Goal: Information Seeking & Learning: Learn about a topic

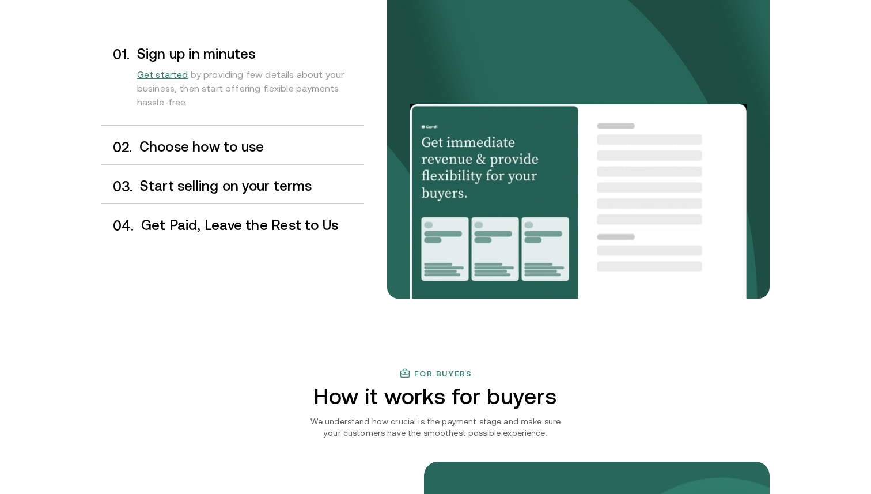
click at [251, 149] on h3 "Choose how to use" at bounding box center [251, 146] width 225 height 15
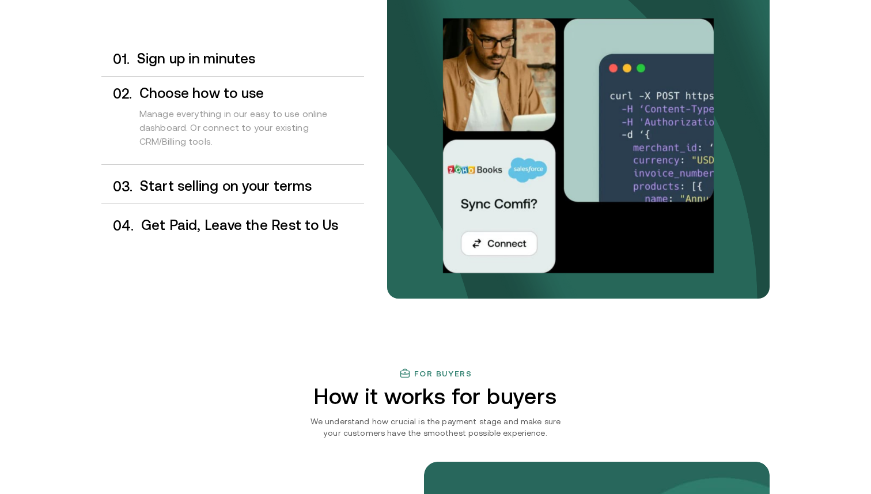
click at [250, 182] on h3 "Start selling on your terms" at bounding box center [252, 186] width 224 height 15
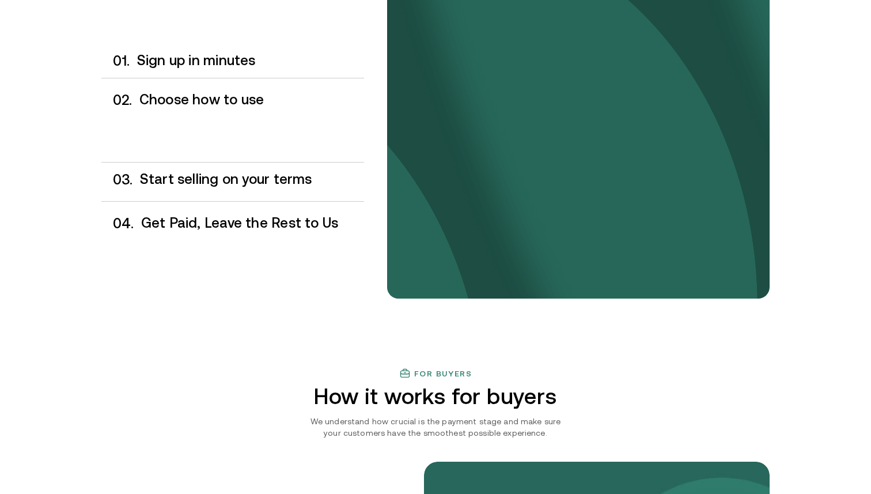
scroll to position [1010, 0]
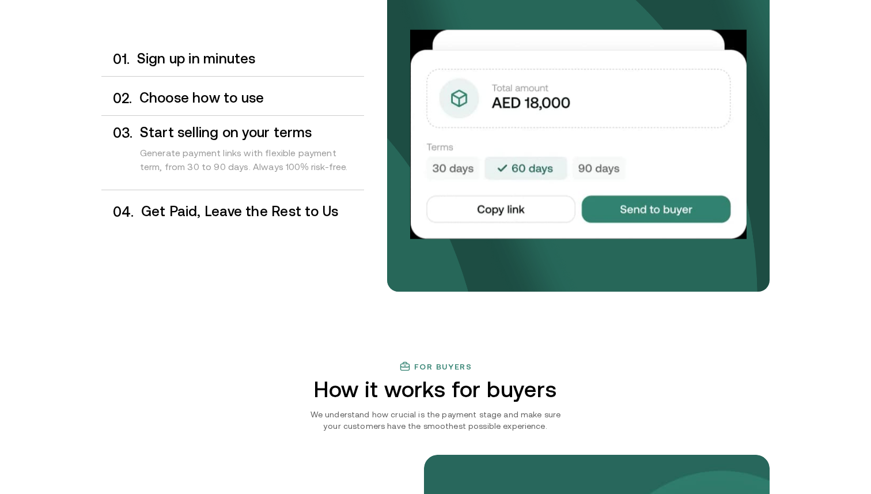
click at [246, 210] on h3 "Get Paid, Leave the Rest to Us" at bounding box center [252, 211] width 223 height 15
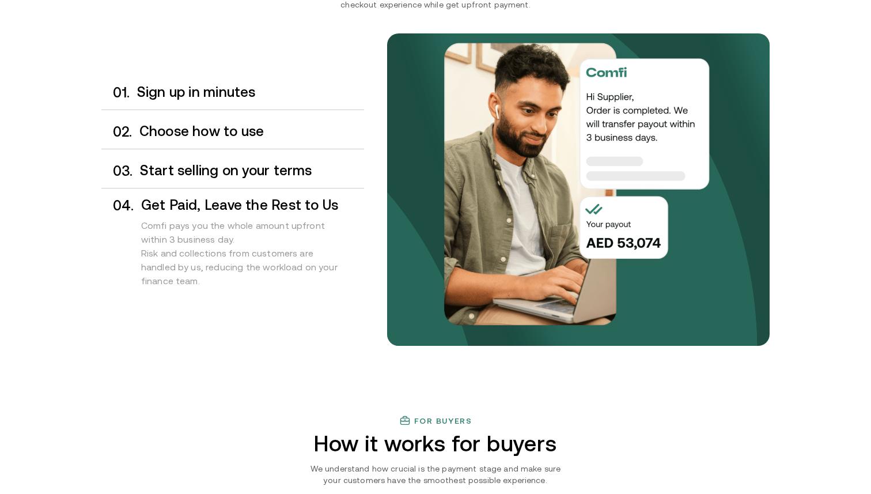
scroll to position [931, 0]
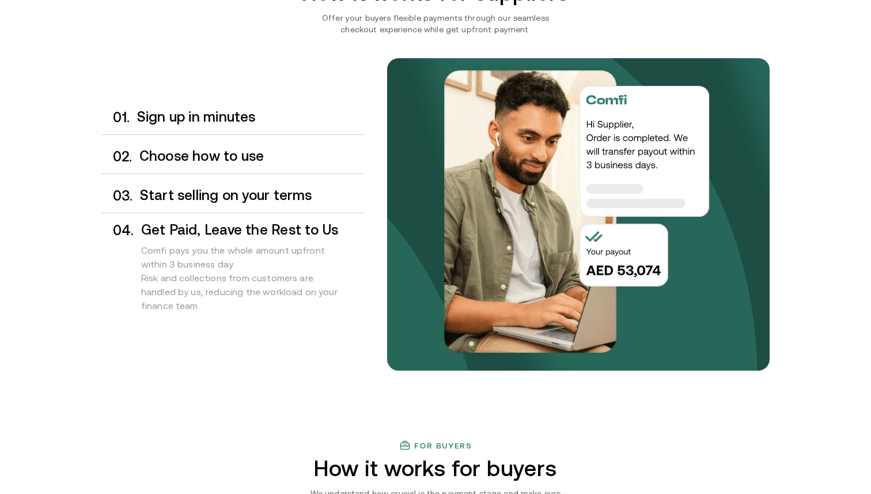
click at [247, 201] on h3 "Start selling on your terms" at bounding box center [252, 195] width 224 height 15
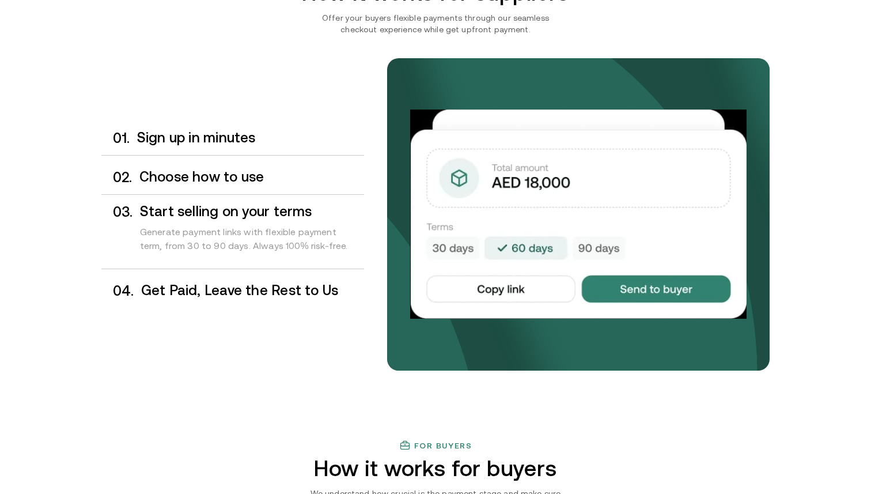
click at [255, 130] on div "0 1 . Sign up in minutes" at bounding box center [232, 138] width 263 height 34
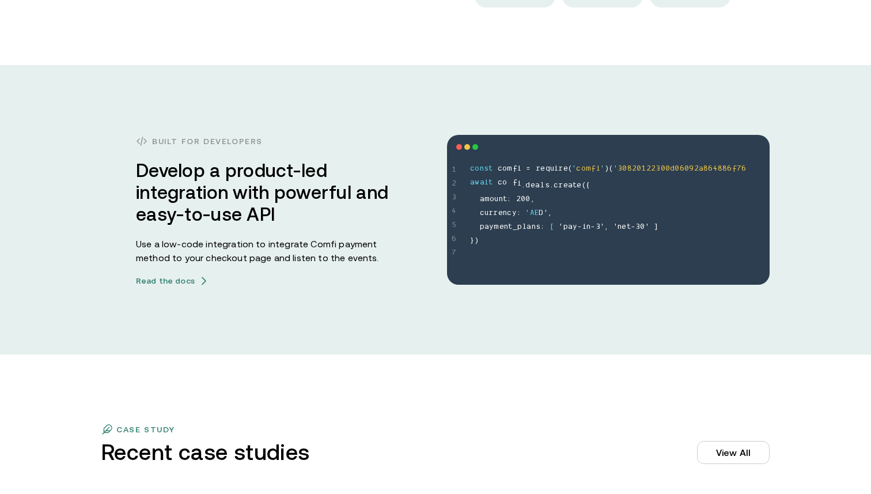
scroll to position [3146, 0]
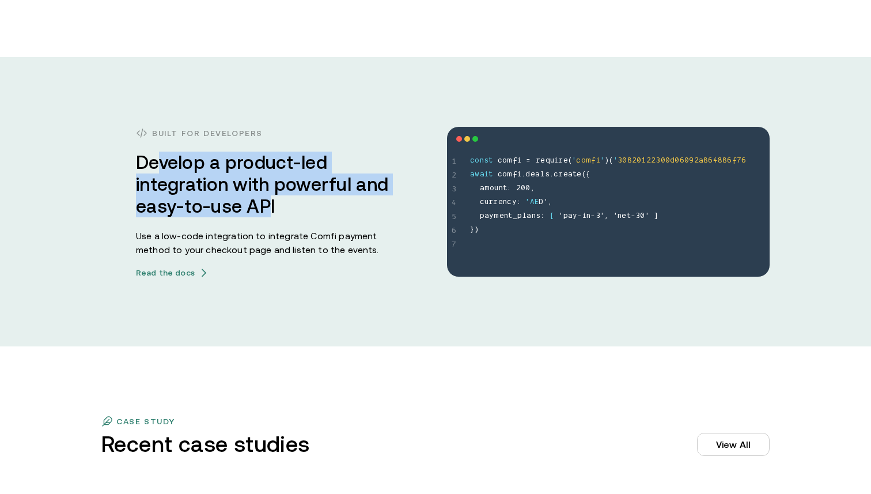
drag, startPoint x: 157, startPoint y: 167, endPoint x: 265, endPoint y: 206, distance: 114.3
click at [265, 206] on h3 "Develop a product-led integration with powerful and easy-to-use API" at bounding box center [263, 185] width 254 height 66
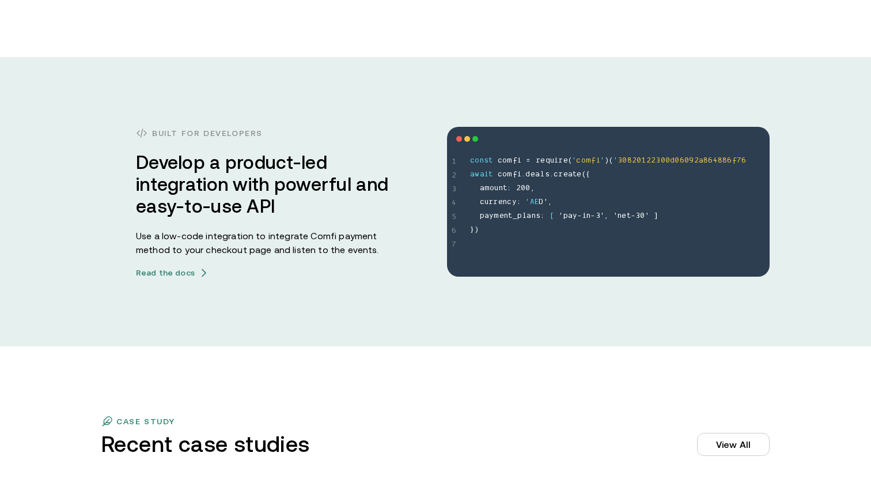
click at [295, 217] on h3 "Develop a product-led integration with powerful and easy-to-use API" at bounding box center [263, 185] width 254 height 66
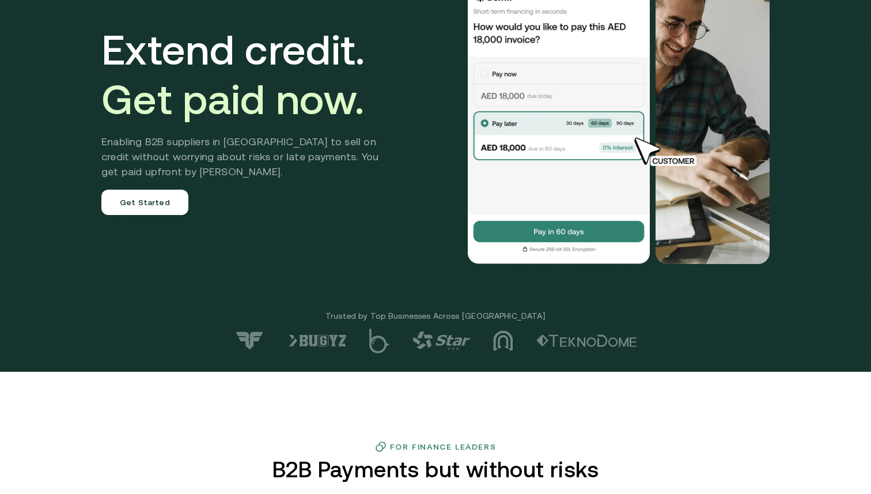
scroll to position [0, 0]
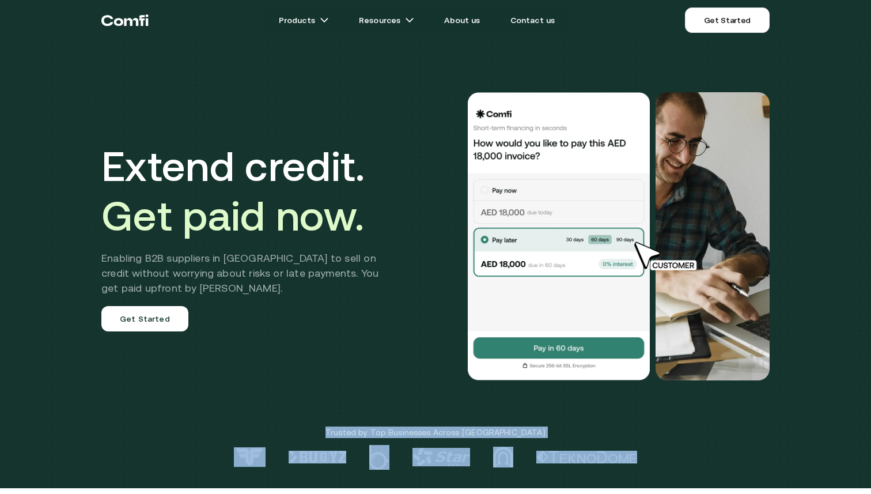
drag, startPoint x: 361, startPoint y: 429, endPoint x: 636, endPoint y: 460, distance: 276.7
click at [636, 460] on div "Extend credit. Get paid now. Enabling B2B suppliers in [GEOGRAPHIC_DATA] to sel…" at bounding box center [435, 244] width 871 height 488
click at [664, 460] on div at bounding box center [435, 457] width 871 height 25
drag, startPoint x: 645, startPoint y: 459, endPoint x: 337, endPoint y: 429, distance: 309.8
click at [337, 429] on div "Extend credit. Get paid now. Enabling B2B suppliers in MENA to sell on credit w…" at bounding box center [435, 244] width 871 height 488
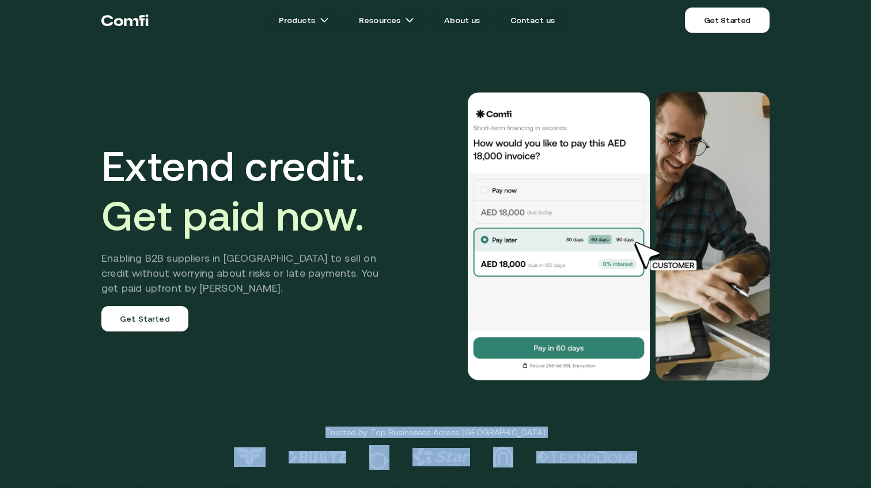
click at [361, 432] on p "Trusted by Top Businesses Across [GEOGRAPHIC_DATA]" at bounding box center [435, 432] width 871 height 12
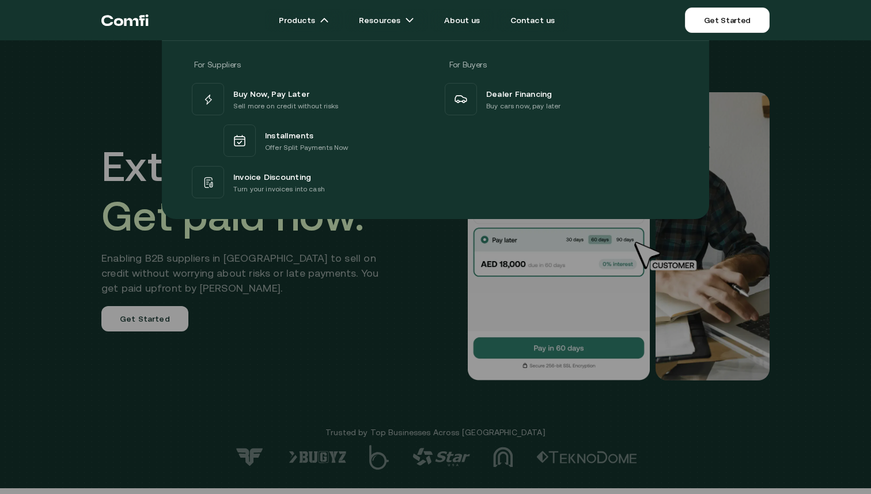
click at [401, 288] on div at bounding box center [435, 287] width 871 height 494
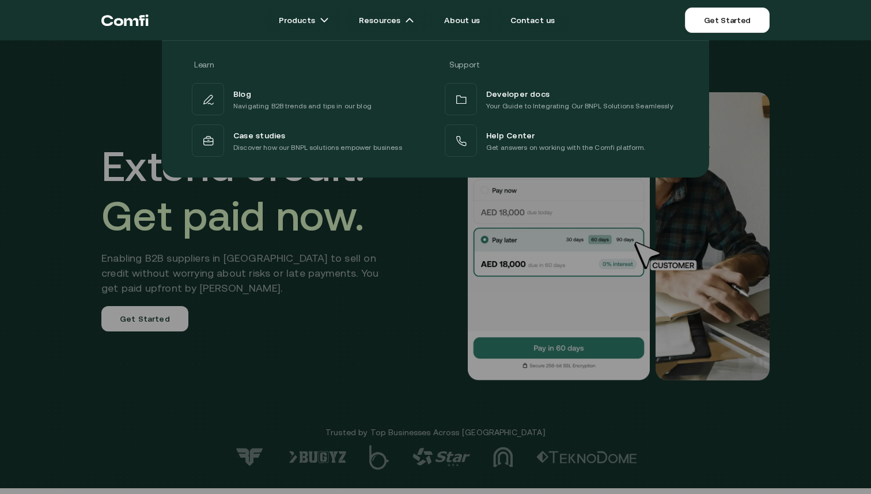
click at [424, 290] on div at bounding box center [435, 287] width 871 height 494
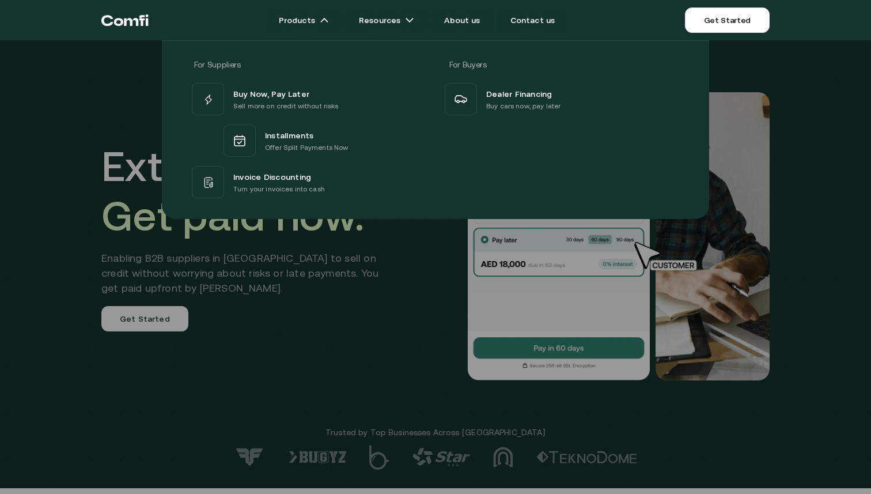
click at [348, 341] on div at bounding box center [435, 287] width 871 height 494
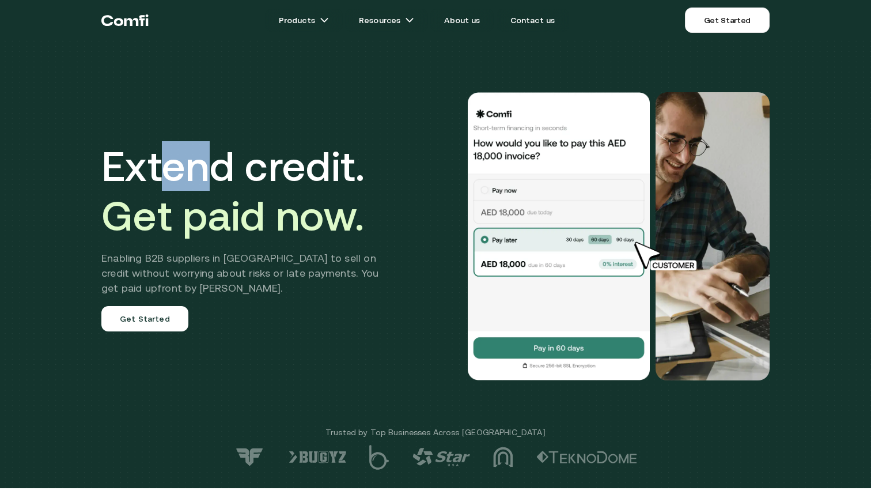
drag, startPoint x: 172, startPoint y: 182, endPoint x: 237, endPoint y: 189, distance: 65.0
click at [236, 189] on h1 "Extend credit. Get paid now." at bounding box center [248, 190] width 294 height 99
click at [273, 182] on h1 "Extend credit. Get paid now." at bounding box center [248, 190] width 294 height 99
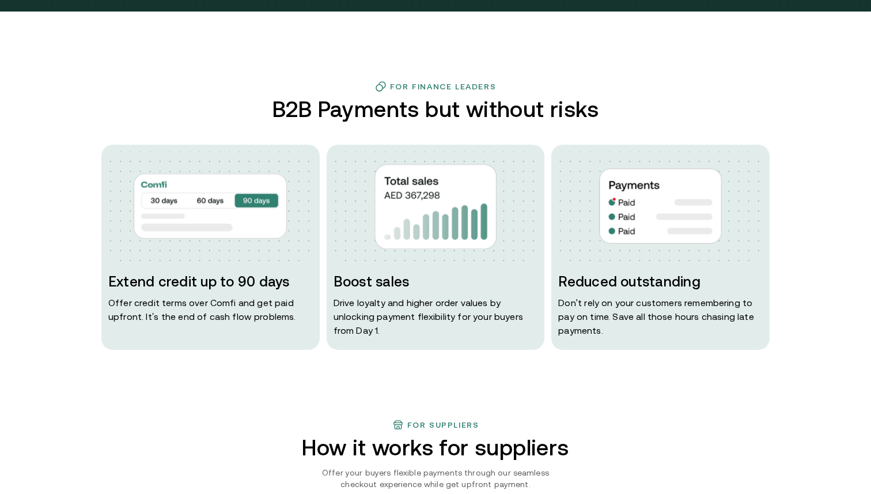
scroll to position [478, 0]
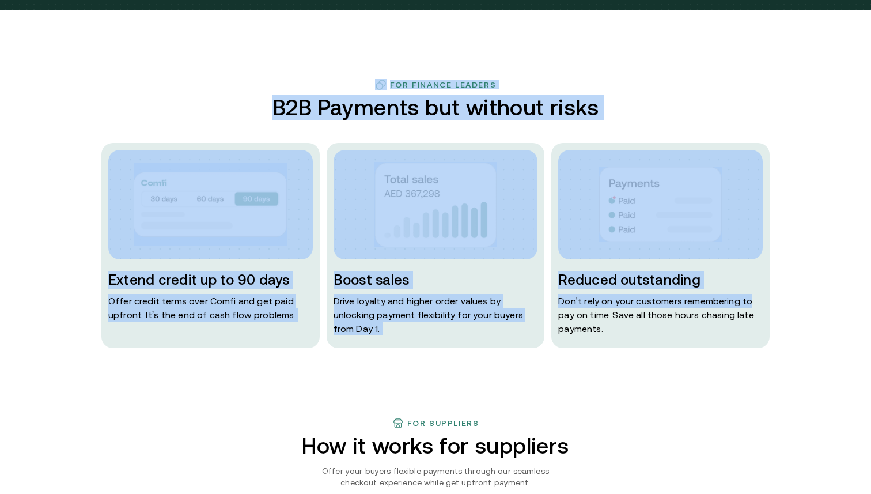
drag, startPoint x: 280, startPoint y: 83, endPoint x: 791, endPoint y: 305, distance: 557.0
click at [791, 305] on div "For Finance Leaders B2B Payments but without risks Extend credit up to 90 days …" at bounding box center [435, 213] width 871 height 269
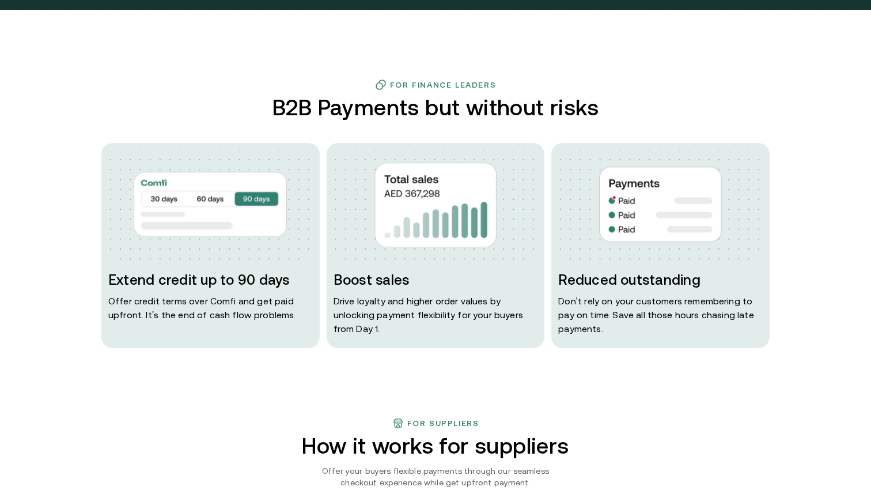
click at [813, 331] on div "For Finance Leaders B2B Payments but without risks Extend credit up to 90 days …" at bounding box center [435, 213] width 871 height 269
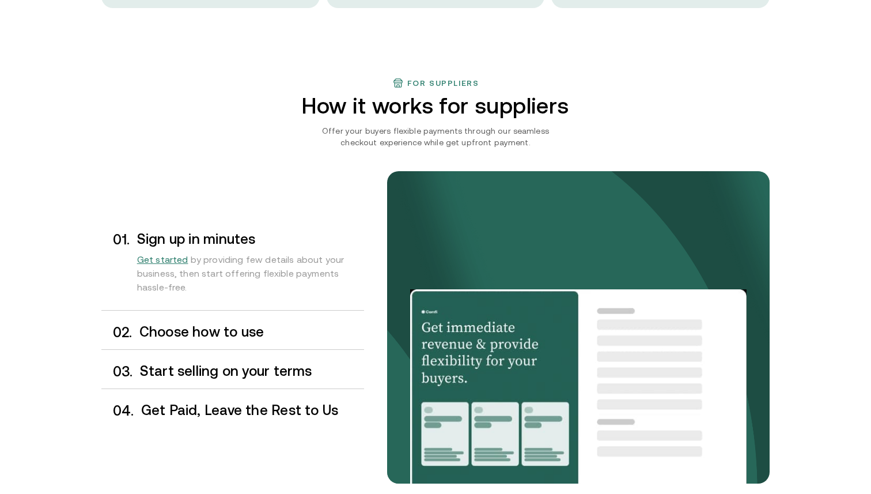
scroll to position [840, 0]
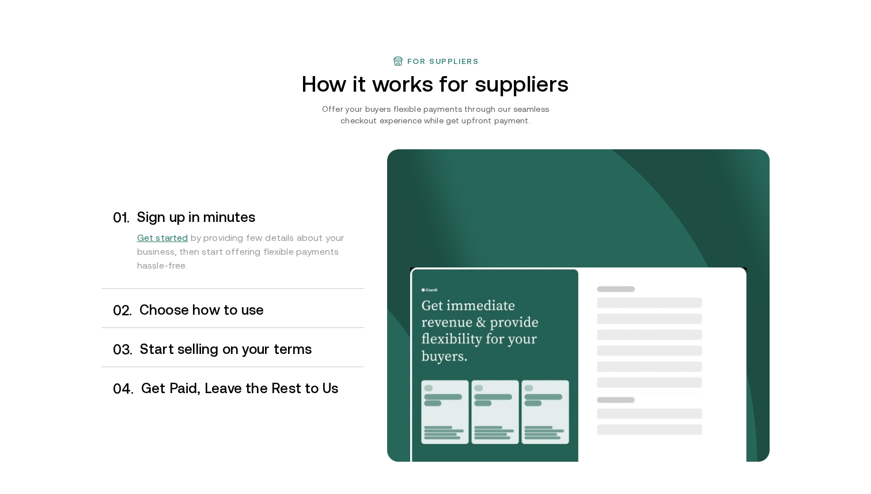
click at [248, 314] on h3 "Choose how to use" at bounding box center [251, 310] width 225 height 15
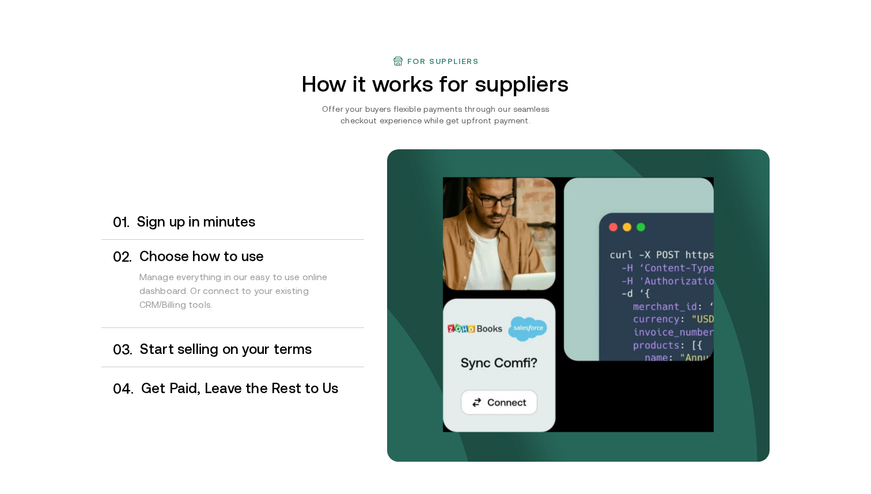
click at [240, 345] on h3 "Start selling on your terms" at bounding box center [252, 349] width 224 height 15
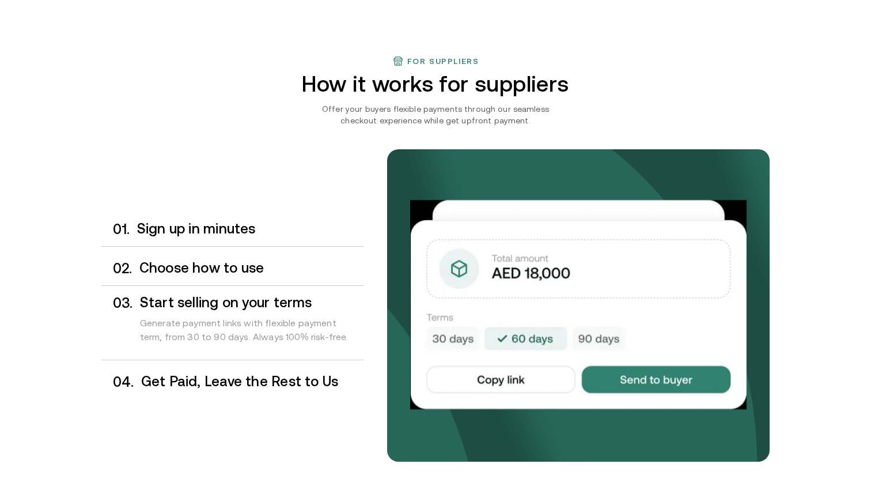
click at [243, 379] on h3 "Get Paid, Leave the Rest to Us" at bounding box center [252, 381] width 223 height 15
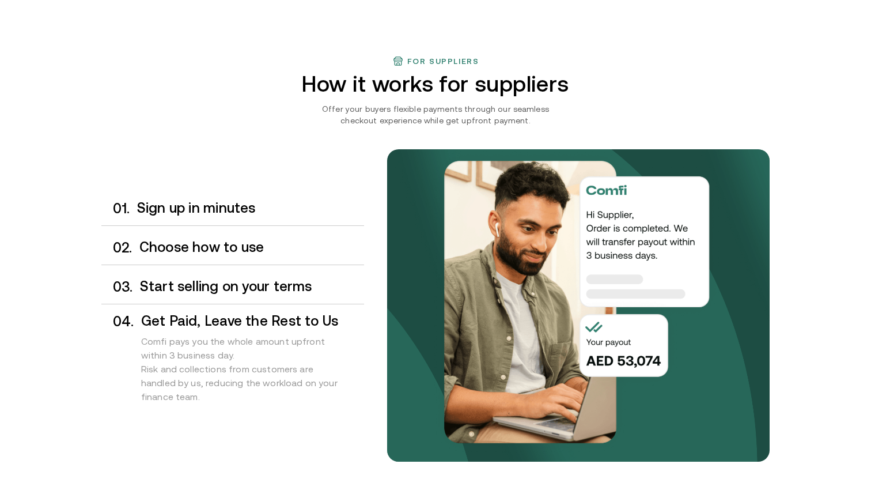
click at [228, 212] on h3 "Sign up in minutes" at bounding box center [250, 208] width 227 height 15
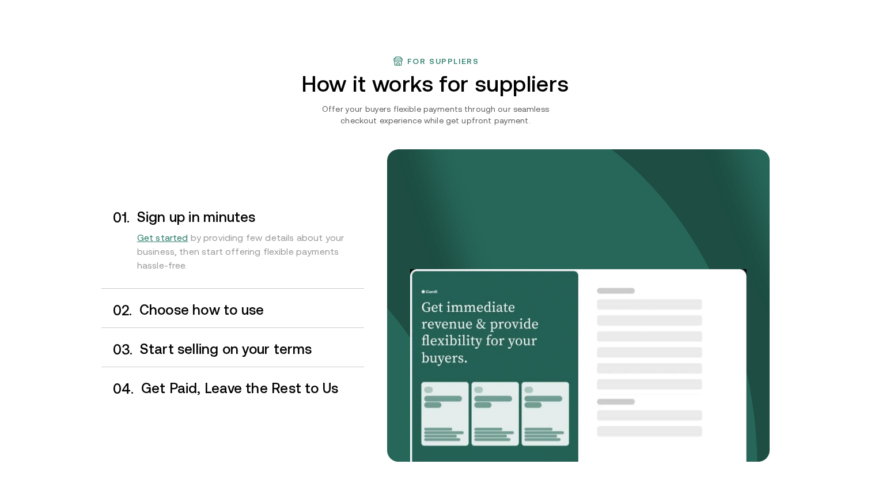
click at [240, 290] on div "0 1 . Sign up in minutes Get started by providing few details about your busine…" at bounding box center [232, 305] width 263 height 201
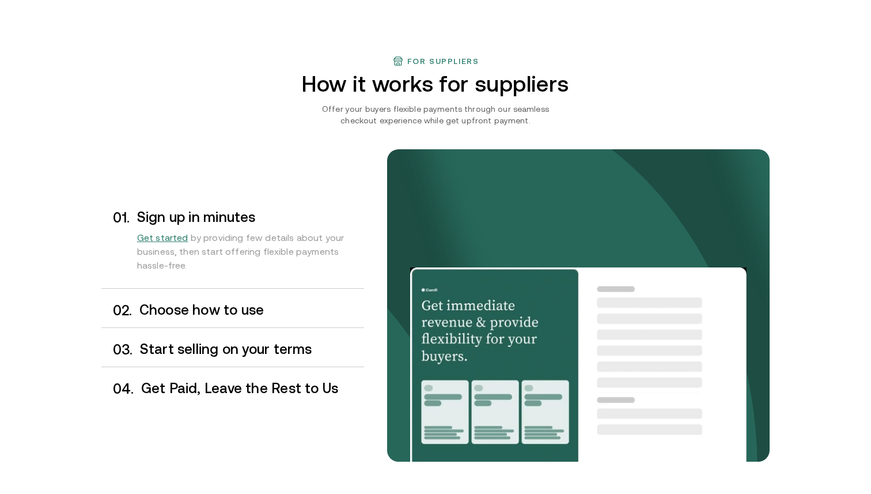
click at [240, 299] on div "0 2 . Choose how to use" at bounding box center [232, 310] width 263 height 34
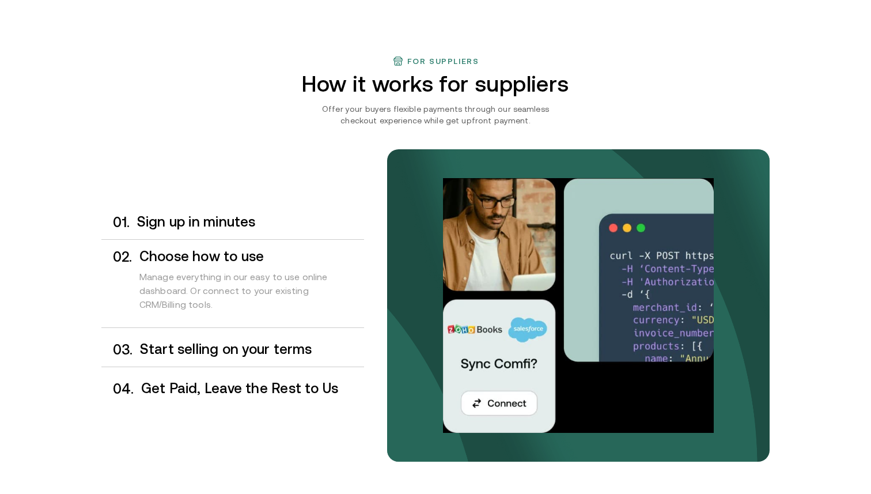
click at [254, 346] on h3 "Start selling on your terms" at bounding box center [252, 349] width 224 height 15
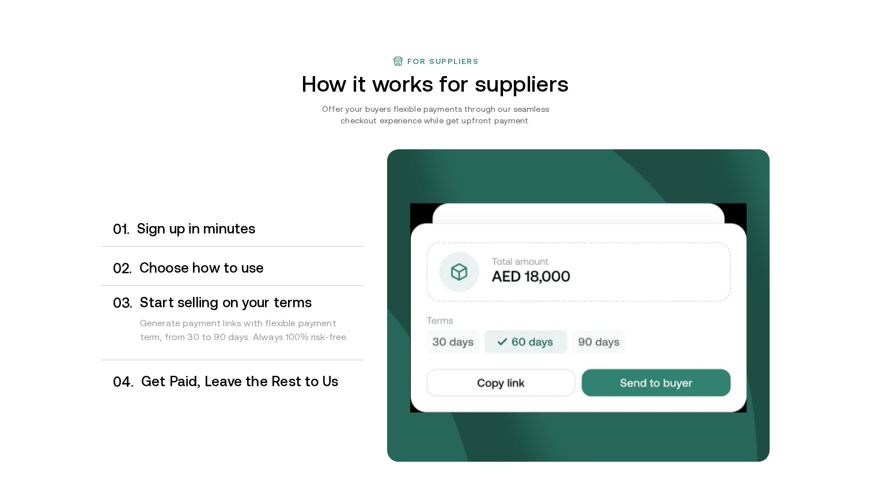
click at [255, 378] on h3 "Get Paid, Leave the Rest to Us" at bounding box center [252, 381] width 223 height 15
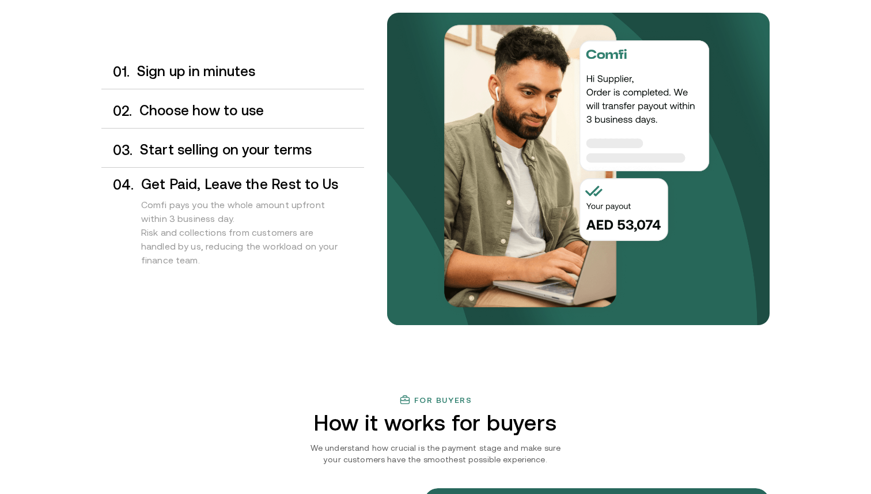
scroll to position [983, 0]
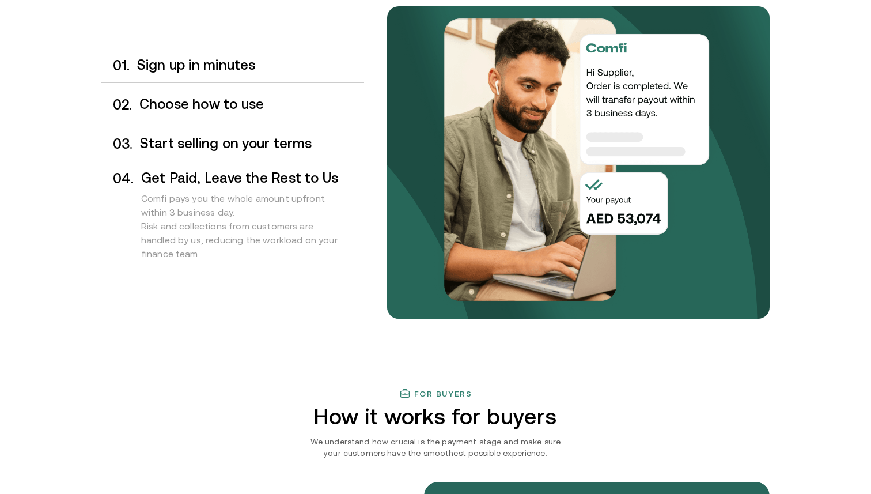
click at [186, 198] on div "Comfi pays you the whole amount upfront within 3 business day. Risk and collect…" at bounding box center [252, 229] width 223 height 86
click at [225, 151] on h3 "Start selling on your terms" at bounding box center [252, 143] width 224 height 15
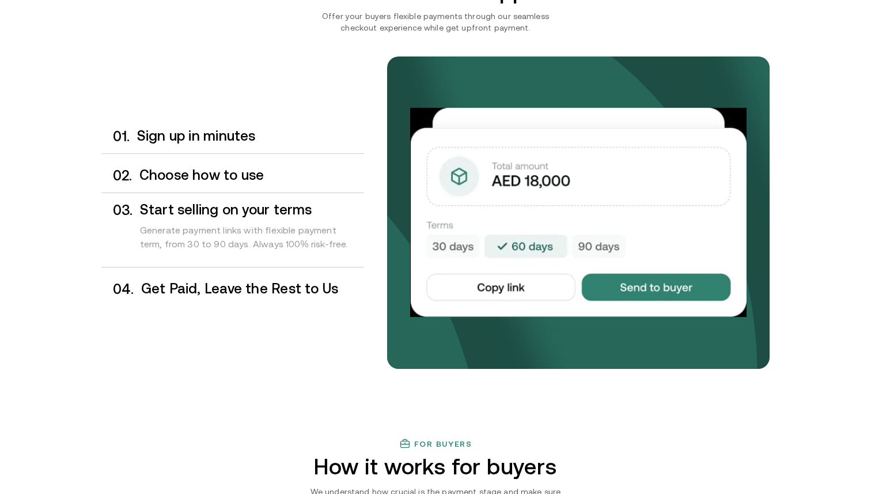
scroll to position [920, 0]
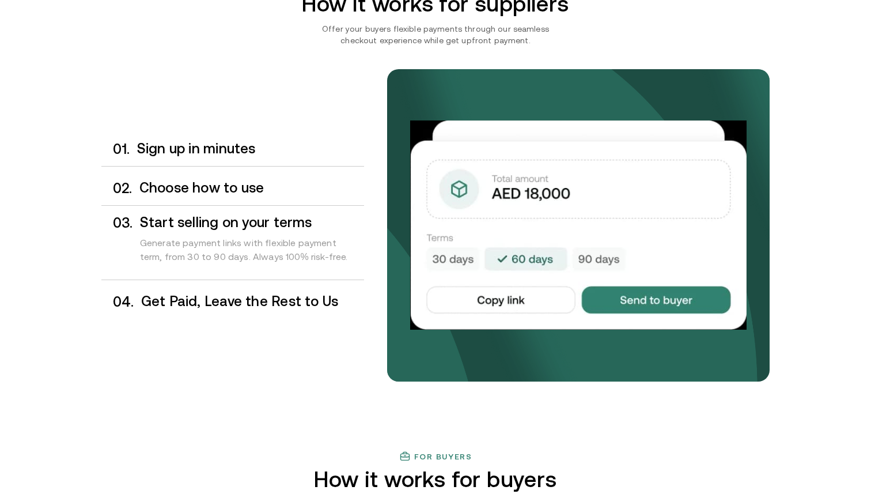
click at [262, 201] on div "0 2 . Choose how to use" at bounding box center [232, 188] width 263 height 34
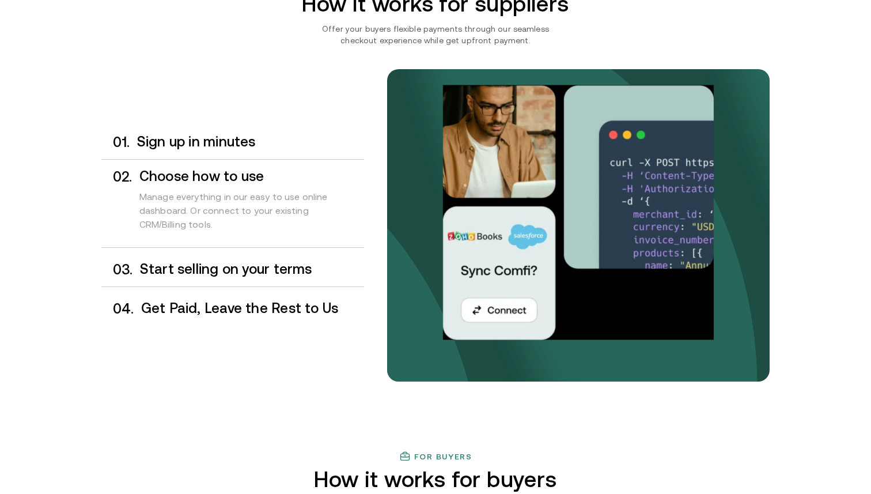
click at [231, 147] on h3 "Sign up in minutes" at bounding box center [250, 141] width 227 height 15
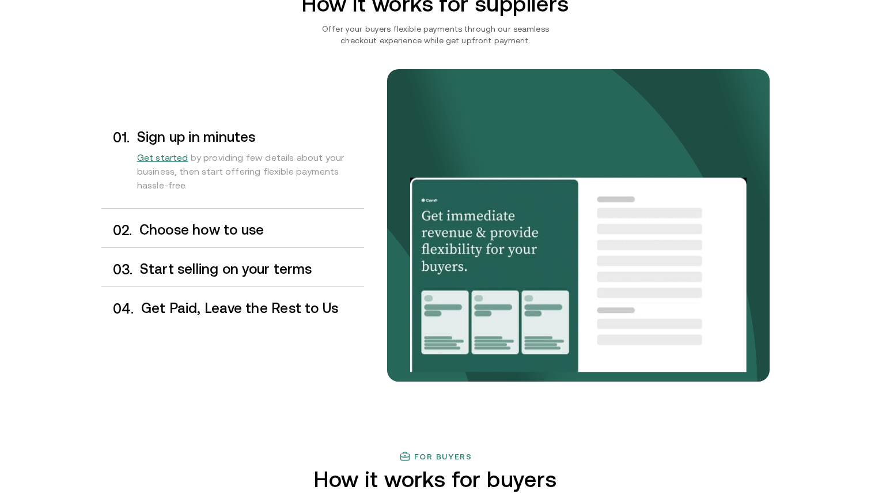
click at [247, 224] on h3 "Choose how to use" at bounding box center [251, 229] width 225 height 15
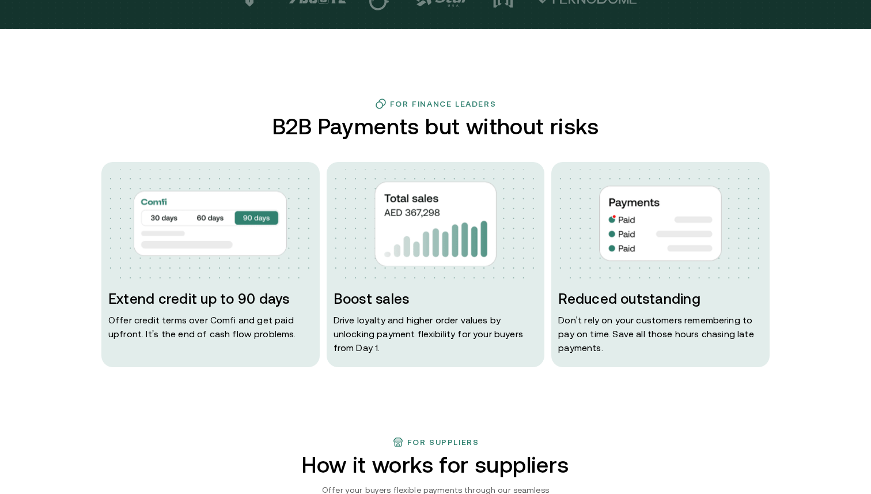
scroll to position [437, 0]
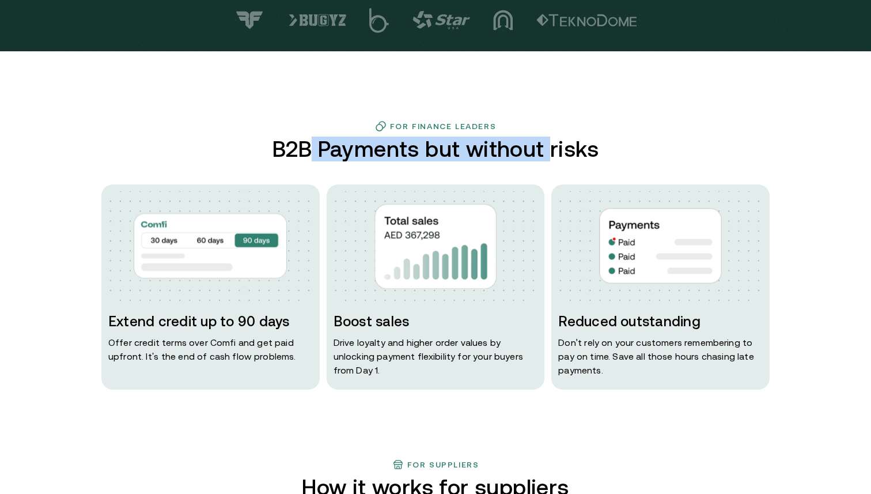
drag, startPoint x: 316, startPoint y: 150, endPoint x: 548, endPoint y: 150, distance: 231.7
click at [548, 150] on h2 "B2B Payments but without risks" at bounding box center [436, 149] width 336 height 25
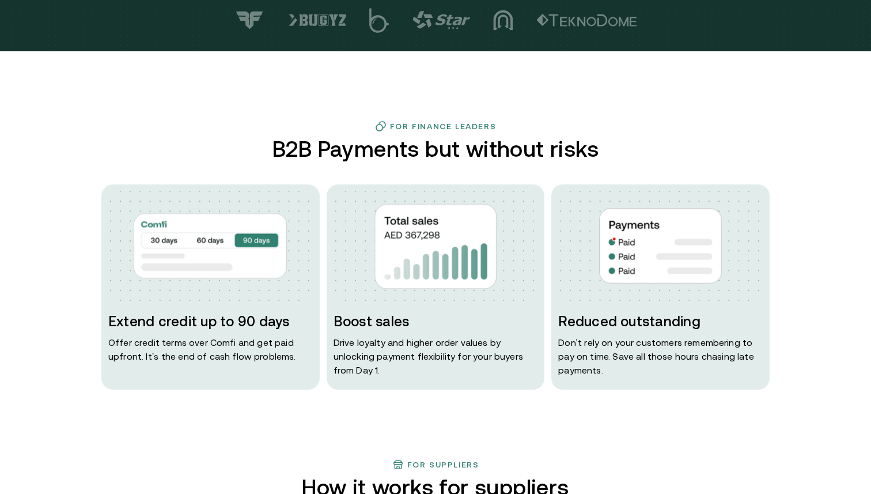
click at [565, 150] on h2 "B2B Payments but without risks" at bounding box center [436, 149] width 336 height 25
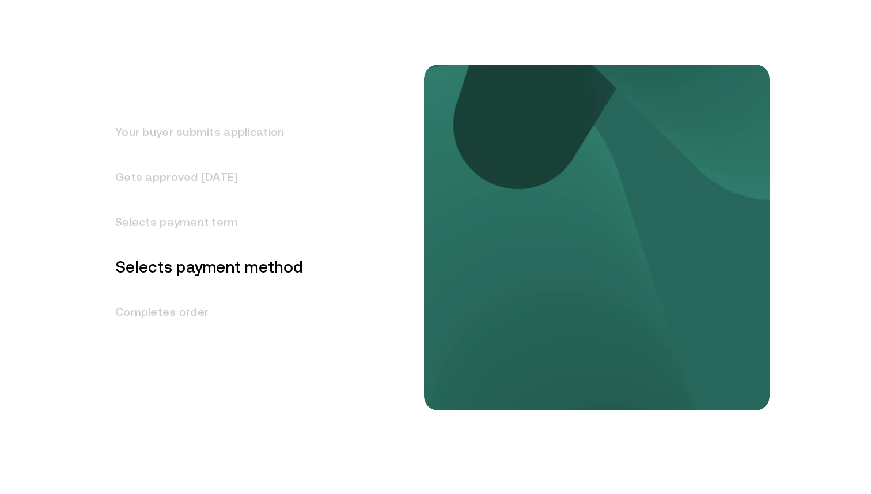
scroll to position [1477, 0]
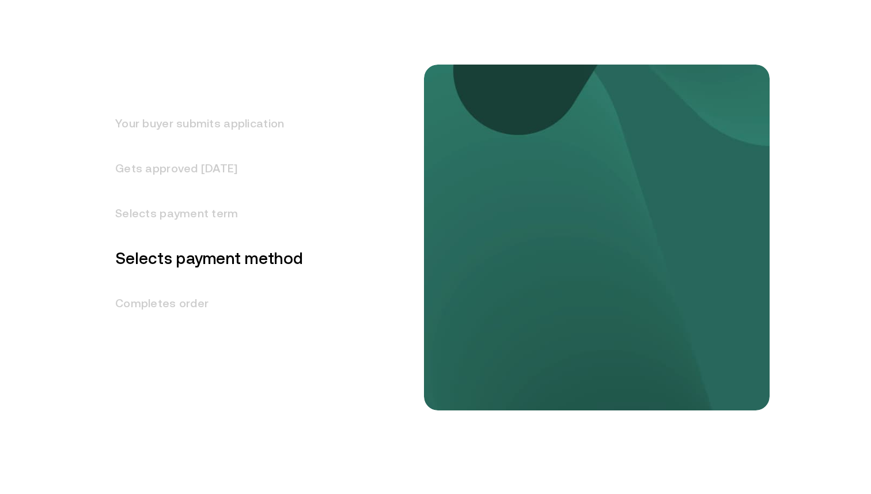
click at [180, 307] on h3 "Completes order" at bounding box center [202, 303] width 202 height 45
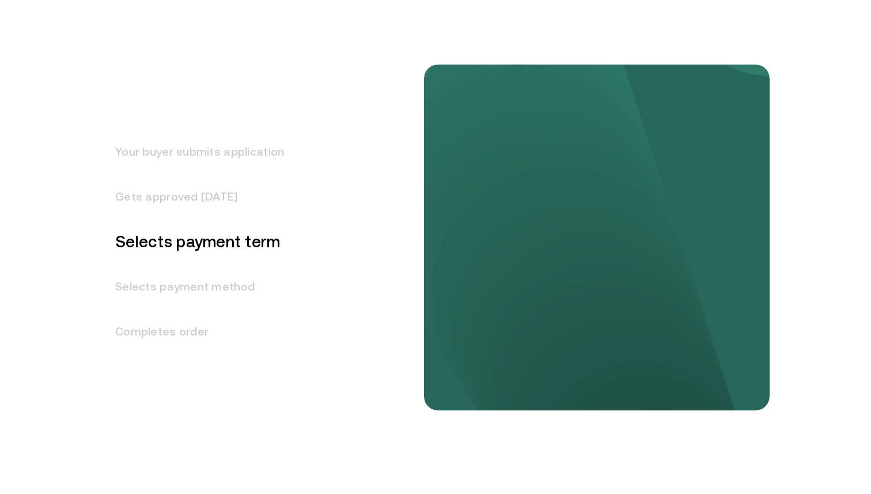
scroll to position [1437, 0]
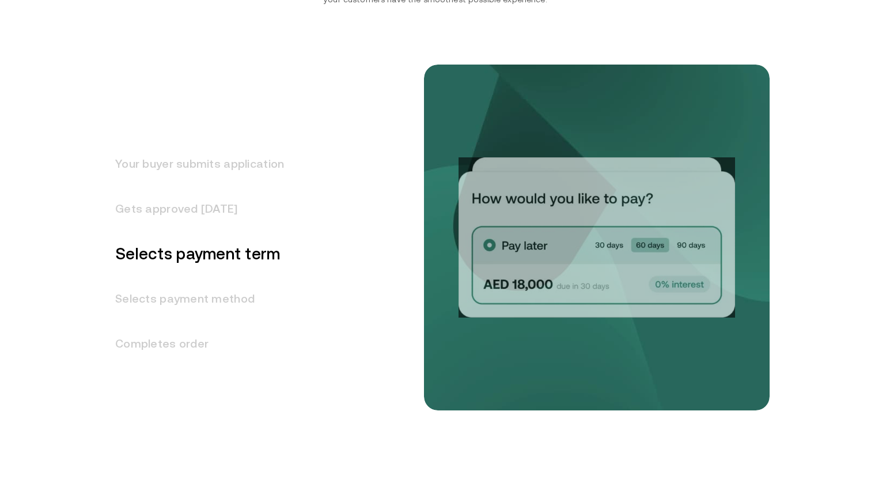
click at [195, 157] on h3 "Your buyer submits application" at bounding box center [192, 163] width 183 height 45
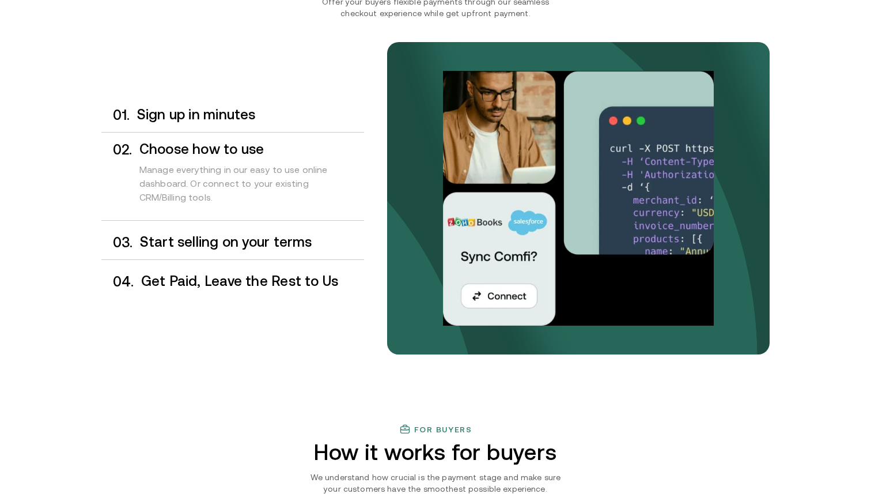
scroll to position [943, 0]
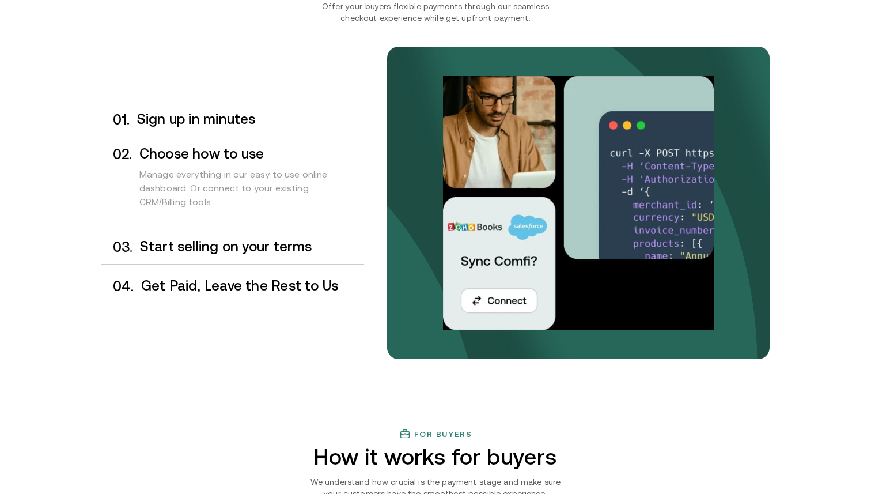
click at [171, 124] on h3 "Sign up in minutes" at bounding box center [250, 119] width 227 height 15
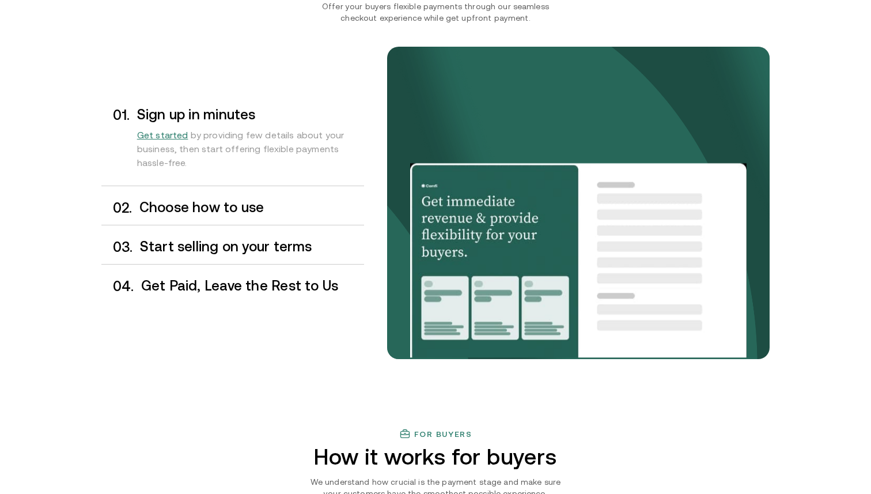
click at [175, 201] on h3 "Choose how to use" at bounding box center [251, 207] width 225 height 15
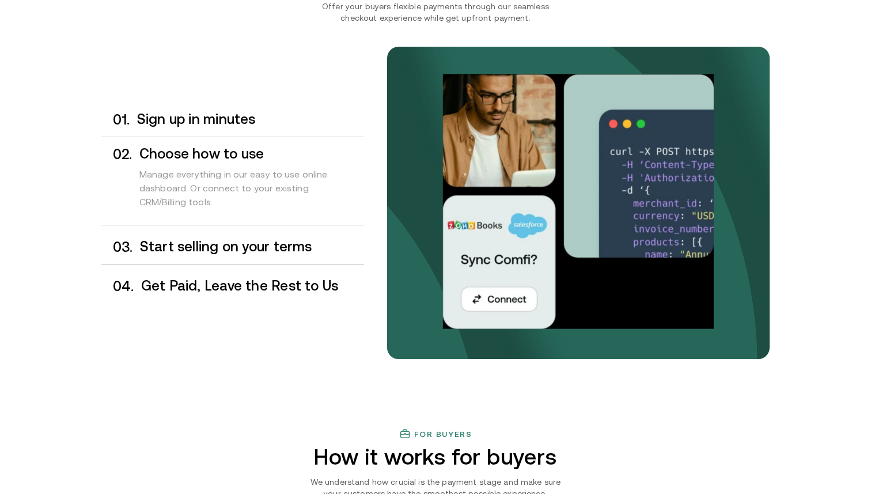
click at [160, 265] on div "0 1 . Sign up in minutes 0 2 . Choose how to use Manage everything in our easy …" at bounding box center [232, 203] width 263 height 201
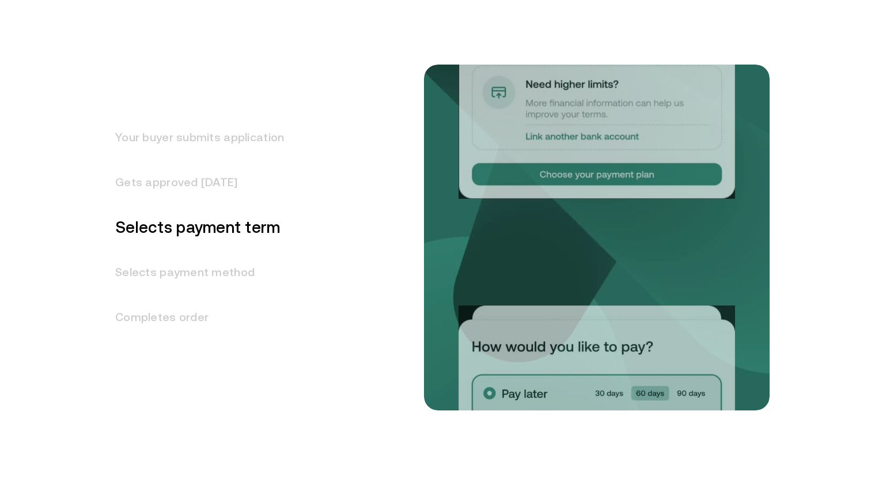
scroll to position [1467, 0]
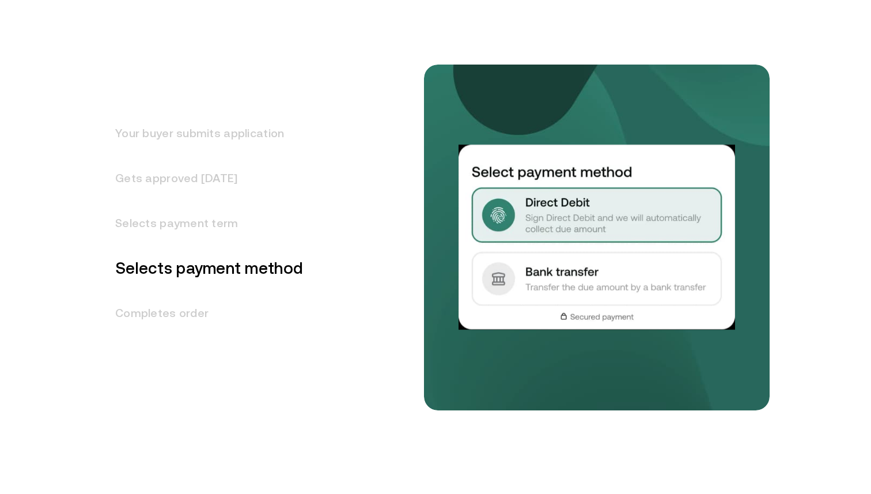
click at [190, 241] on h3 "Selects payment term" at bounding box center [202, 223] width 202 height 45
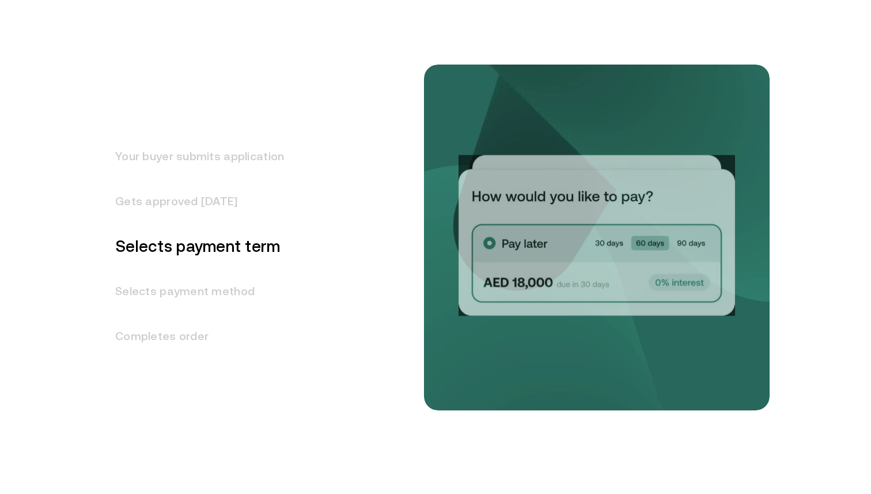
click at [198, 201] on h3 "Gets approved [DATE]" at bounding box center [192, 201] width 183 height 45
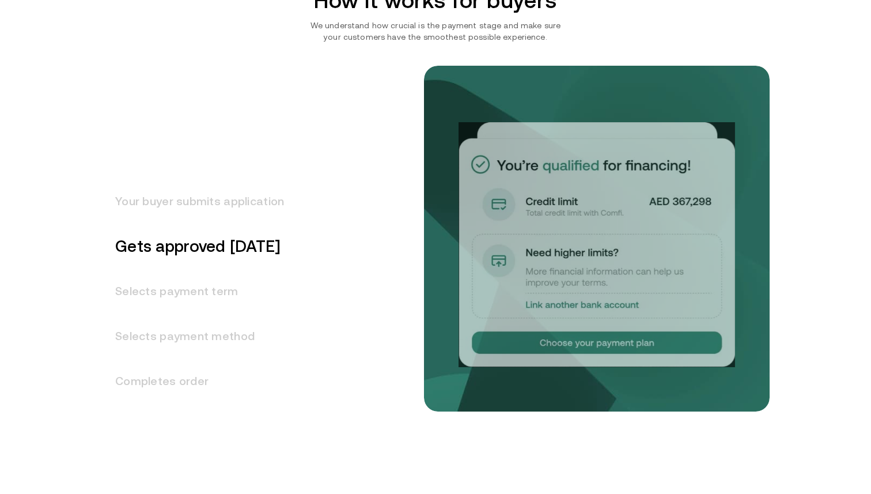
click at [216, 153] on div "Your buyer submits application Gets approved in 1 day Selects payment term Sele…" at bounding box center [268, 318] width 334 height 378
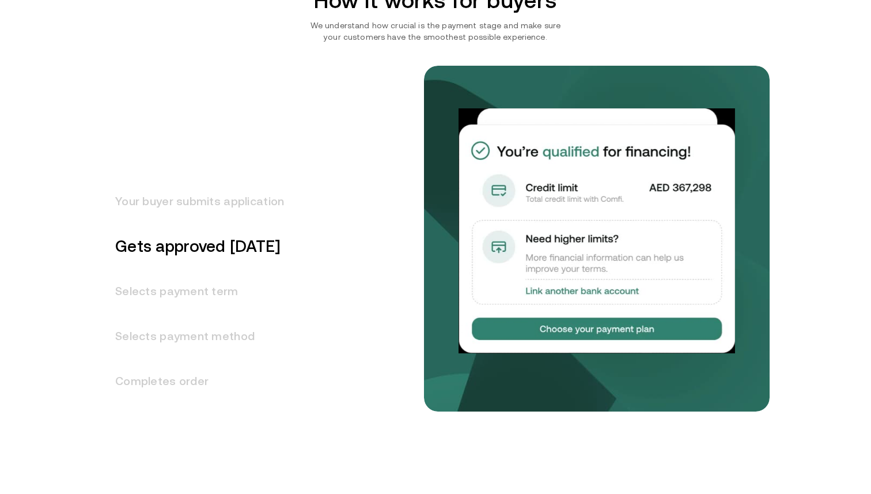
click at [213, 194] on h3 "Your buyer submits application" at bounding box center [192, 201] width 183 height 45
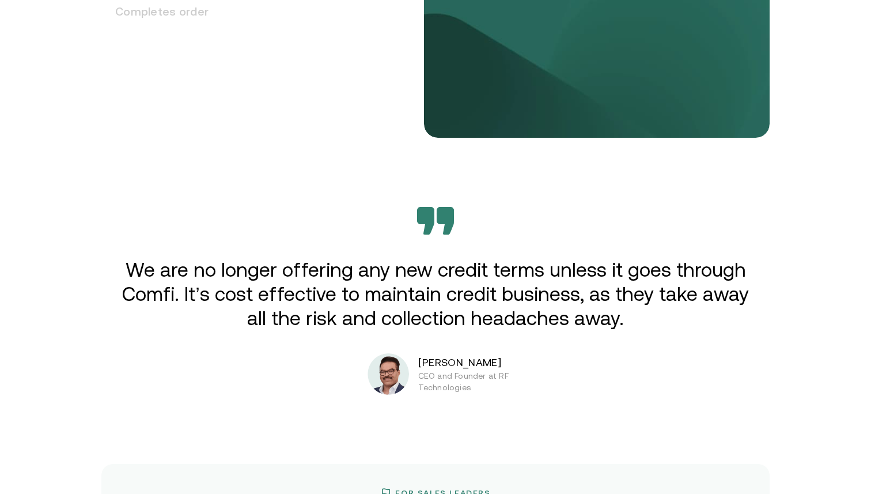
scroll to position [1788, 0]
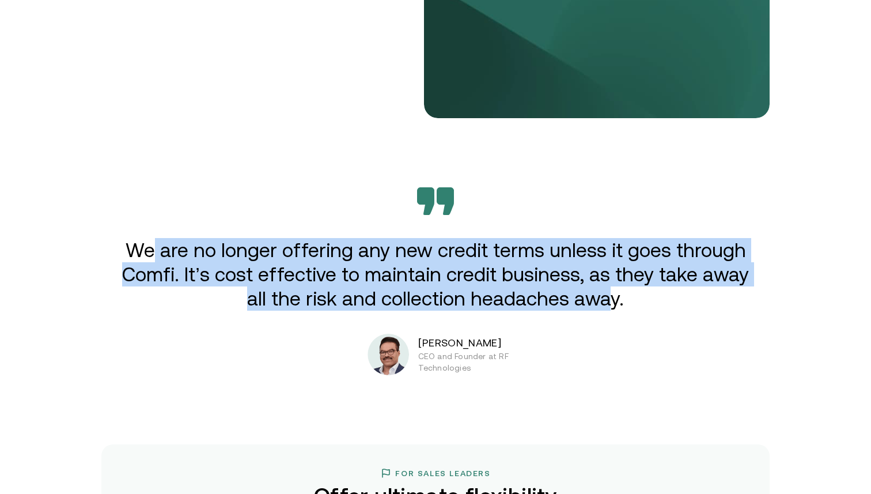
drag, startPoint x: 154, startPoint y: 250, endPoint x: 607, endPoint y: 292, distance: 454.9
click at [607, 292] on p "We are no longer offering any new credit terms unless it goes through Comfi. It…" at bounding box center [435, 274] width 635 height 73
click at [609, 308] on p "We are no longer offering any new credit terms unless it goes through Comfi. It…" at bounding box center [435, 274] width 635 height 73
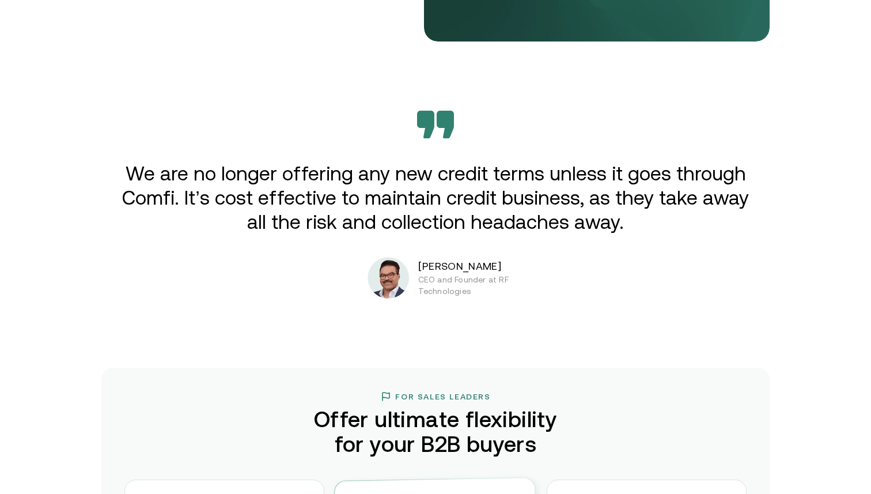
scroll to position [1876, 0]
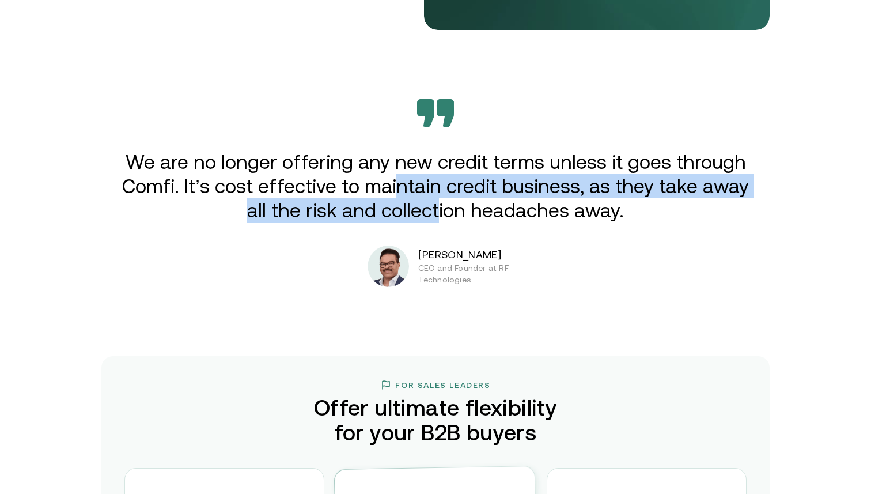
drag, startPoint x: 402, startPoint y: 178, endPoint x: 444, endPoint y: 203, distance: 48.8
click at [444, 203] on p "We are no longer offering any new credit terms unless it goes through Comfi. It…" at bounding box center [435, 186] width 635 height 73
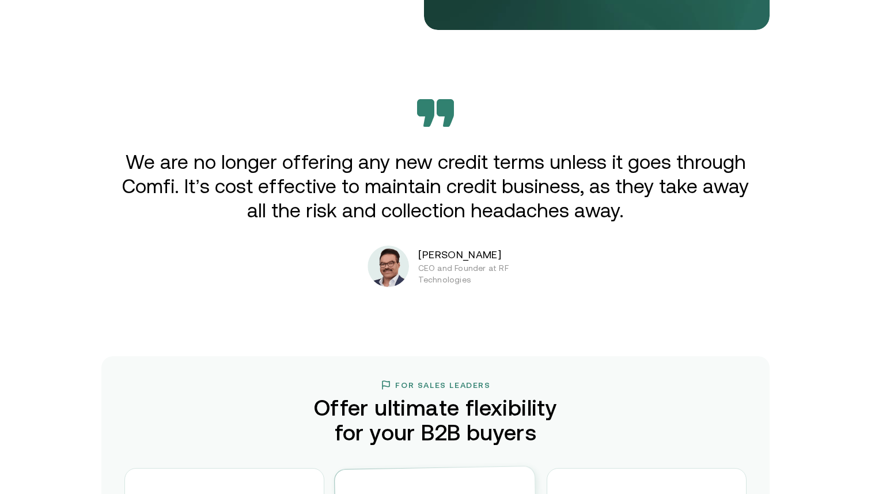
click at [479, 209] on p "We are no longer offering any new credit terms unless it goes through Comfi. It…" at bounding box center [435, 186] width 635 height 73
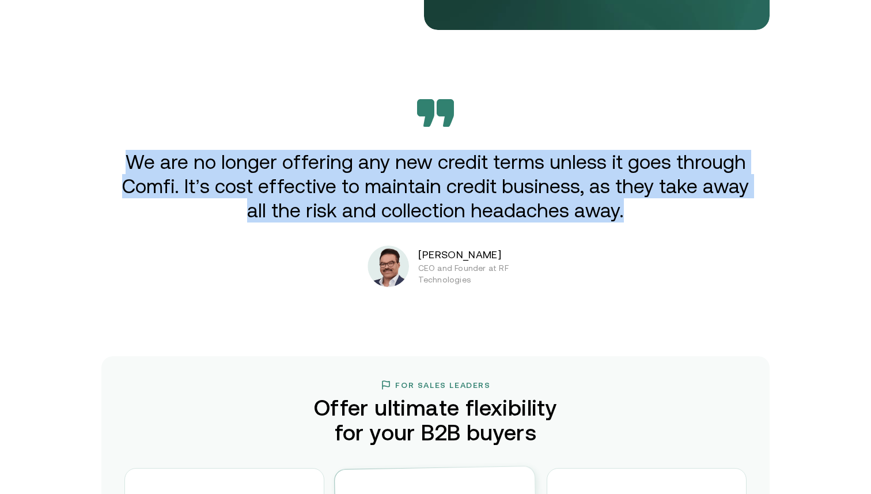
drag, startPoint x: 603, startPoint y: 225, endPoint x: 137, endPoint y: 144, distance: 472.6
click at [137, 144] on div "We are no longer offering any new credit terms unless it goes through Comfi. It…" at bounding box center [436, 193] width 692 height 188
click at [436, 180] on p "We are no longer offering any new credit terms unless it goes through Comfi. It…" at bounding box center [435, 186] width 635 height 73
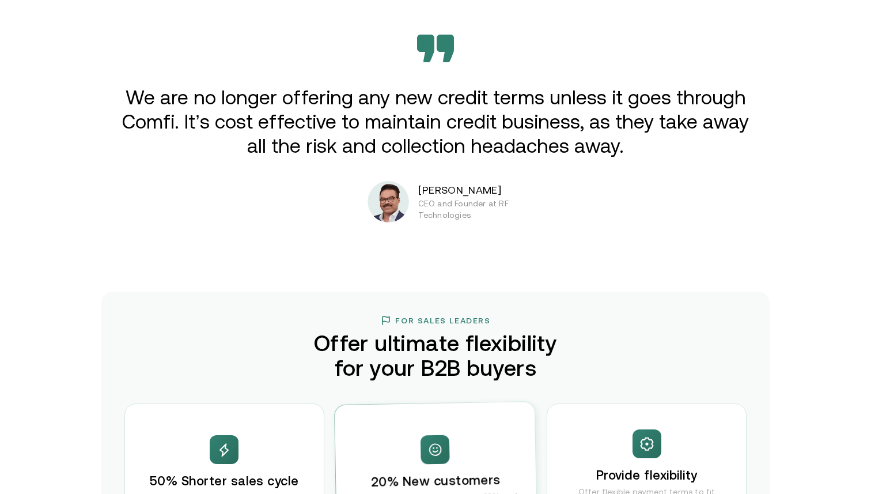
scroll to position [1957, 0]
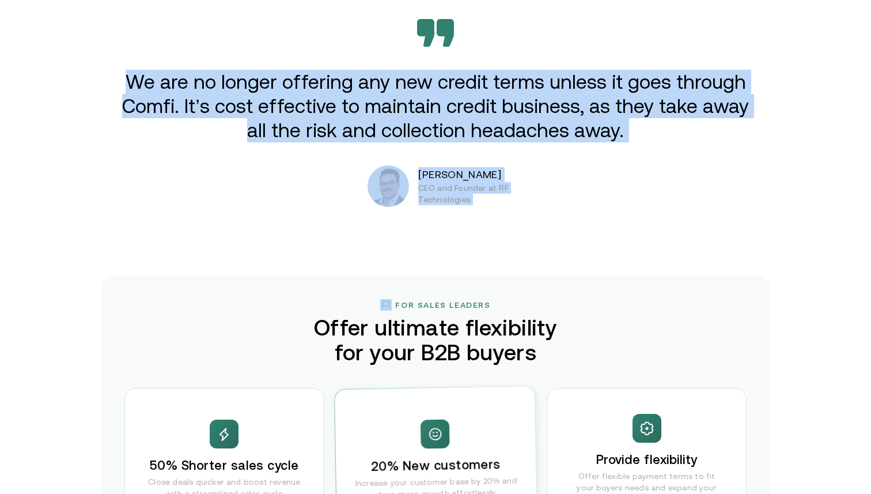
drag, startPoint x: 526, startPoint y: 212, endPoint x: 273, endPoint y: 37, distance: 307.1
click at [274, 37] on div "Extend credit. Get paid now. Enabling B2B suppliers in MENA to sell on credit w…" at bounding box center [435, 166] width 871 height 4247
click at [449, 120] on p "We are no longer offering any new credit terms unless it goes through Comfi. It…" at bounding box center [435, 106] width 635 height 73
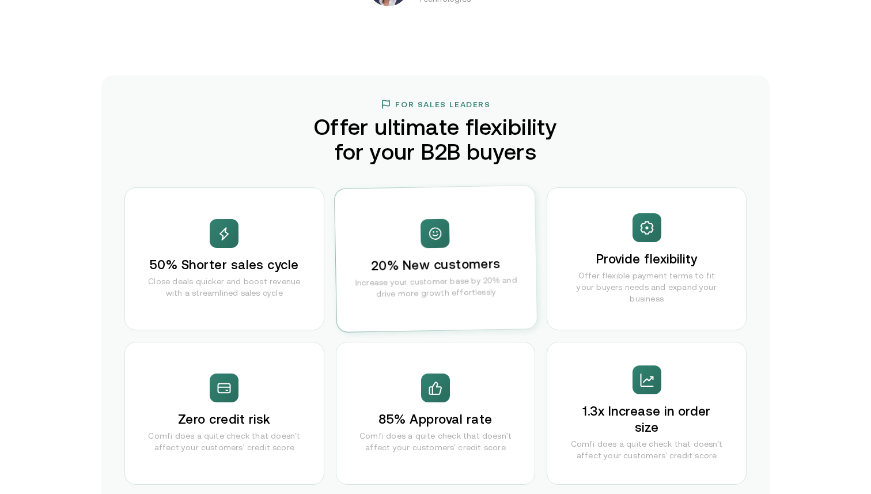
scroll to position [2159, 0]
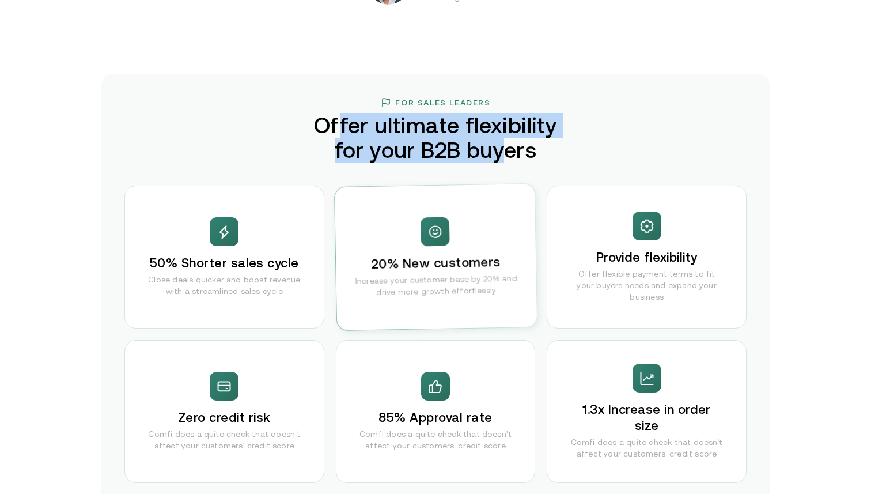
drag, startPoint x: 339, startPoint y: 124, endPoint x: 499, endPoint y: 163, distance: 164.4
click at [499, 163] on h2 "Offer ultimate flexibility for your B2B buyers" at bounding box center [435, 138] width 271 height 50
click at [498, 156] on h2 "Offer ultimate flexibility for your B2B buyers" at bounding box center [435, 138] width 271 height 50
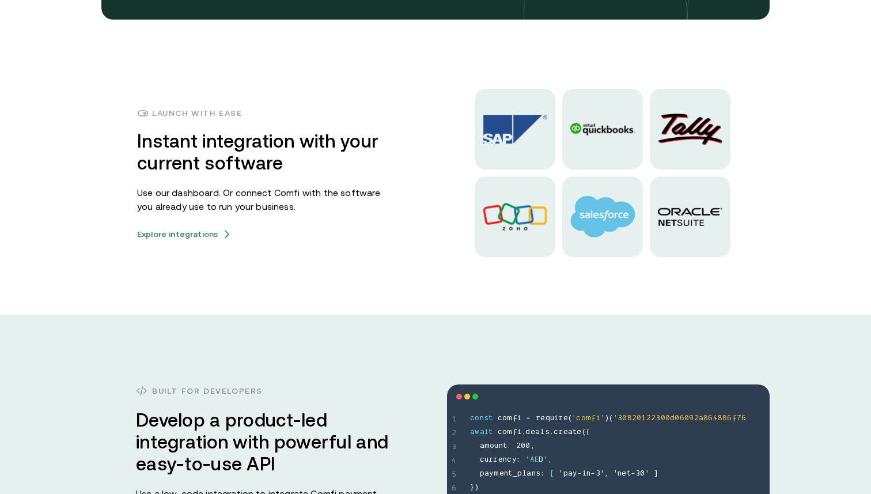
scroll to position [2904, 0]
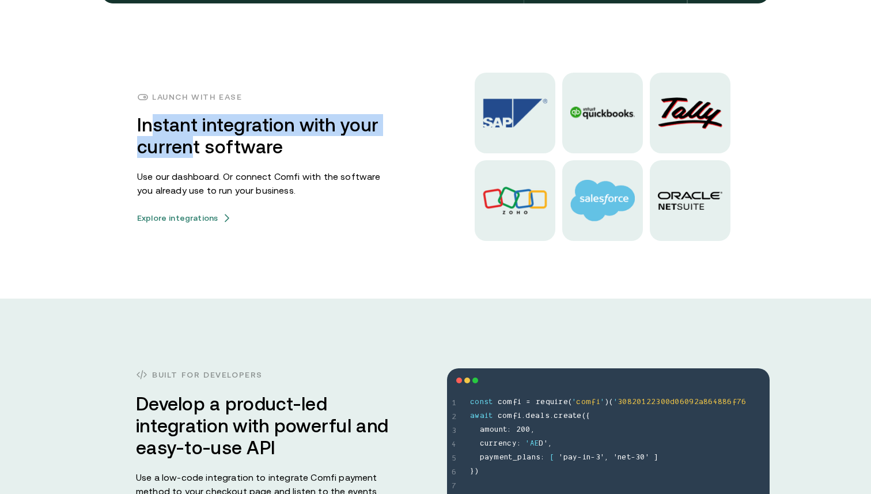
drag, startPoint x: 155, startPoint y: 129, endPoint x: 228, endPoint y: 150, distance: 76.2
click at [228, 150] on h3 "Instant integration with your current software" at bounding box center [264, 136] width 254 height 44
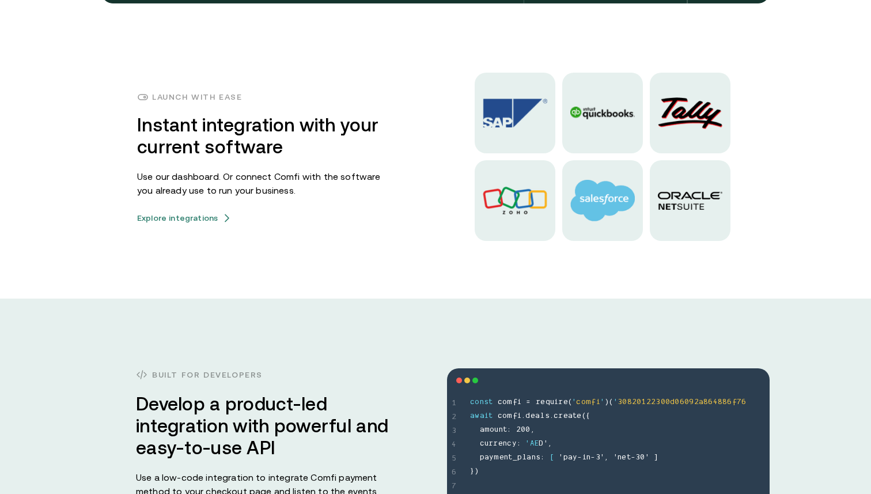
click at [267, 161] on div "Launch with ease Instant integration with your current software Use our dashboa…" at bounding box center [264, 156] width 254 height 131
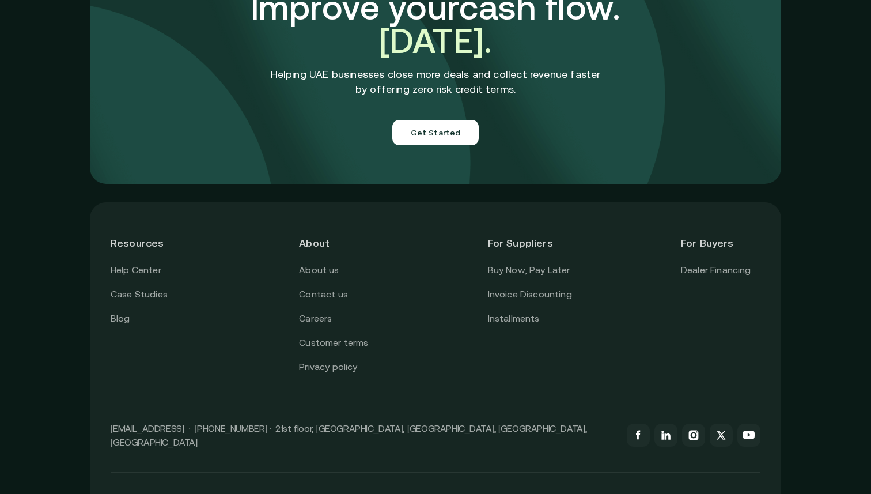
scroll to position [4073, 0]
